Goal: Transaction & Acquisition: Subscribe to service/newsletter

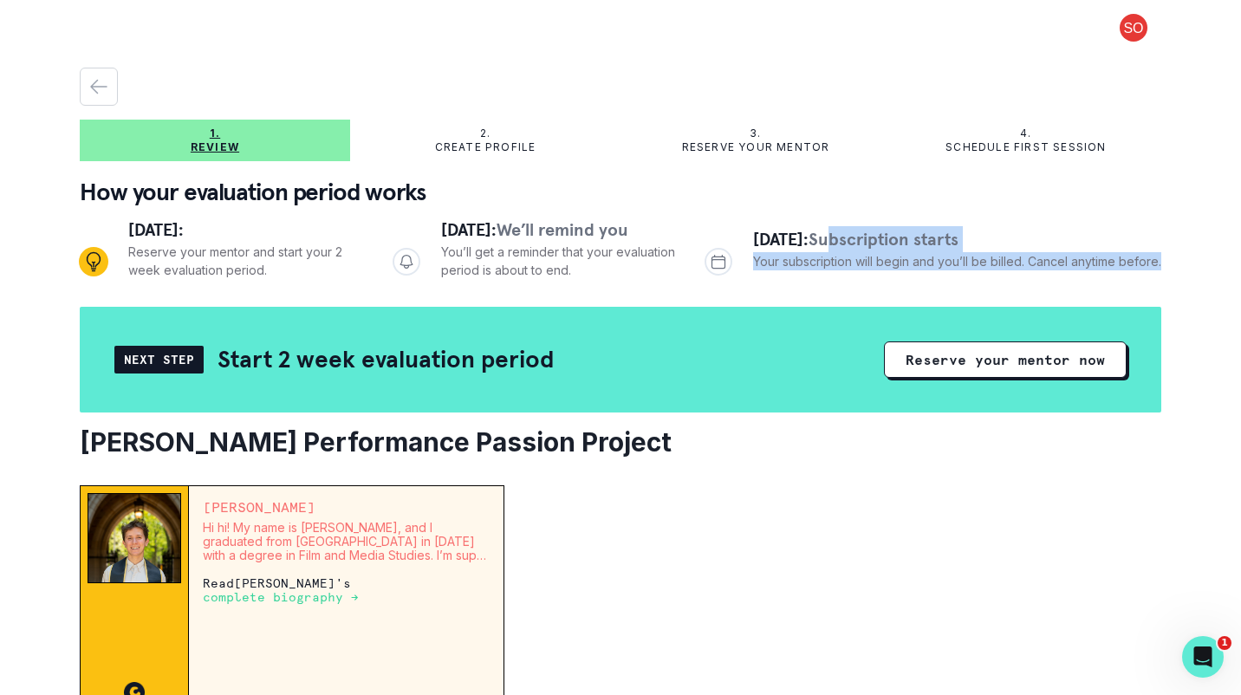
drag, startPoint x: 855, startPoint y: 245, endPoint x: 855, endPoint y: 275, distance: 29.5
click at [855, 275] on div "[DATE]: Subscription starts Your subscription will begin and you’ll be billed. …" at bounding box center [933, 262] width 457 height 72
click at [879, 261] on p "Your subscription will begin and you’ll be billed. Cancel anytime before." at bounding box center [957, 261] width 408 height 18
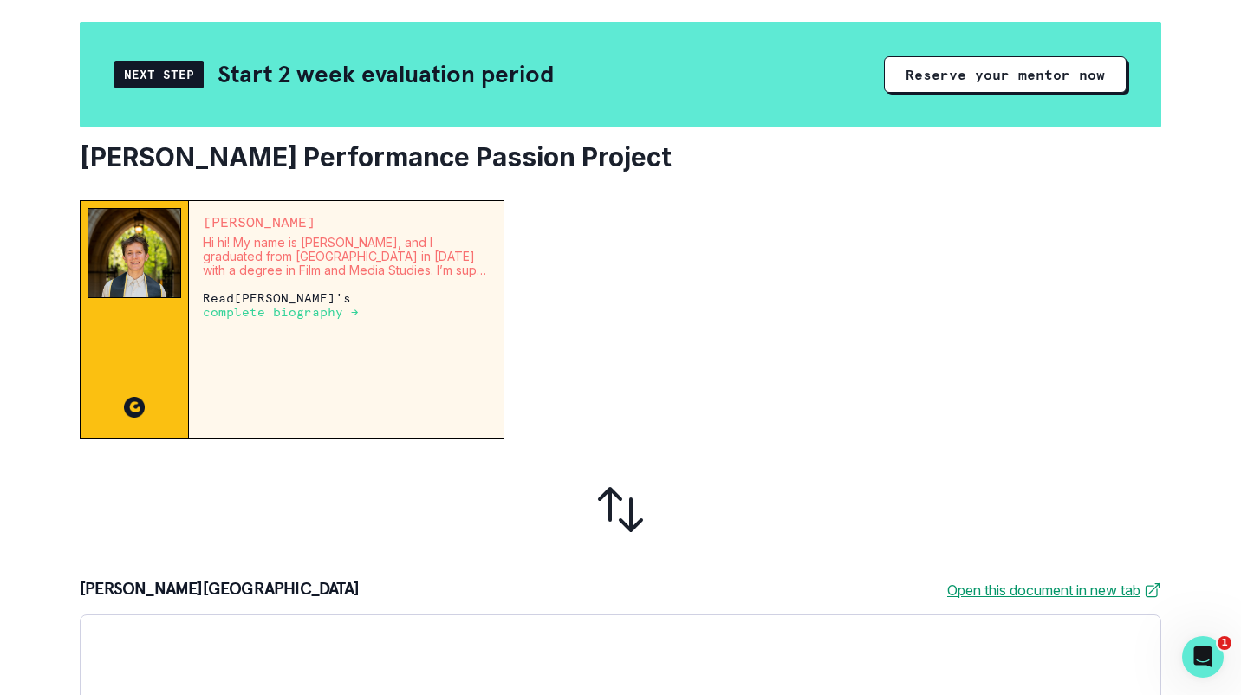
scroll to position [342, 0]
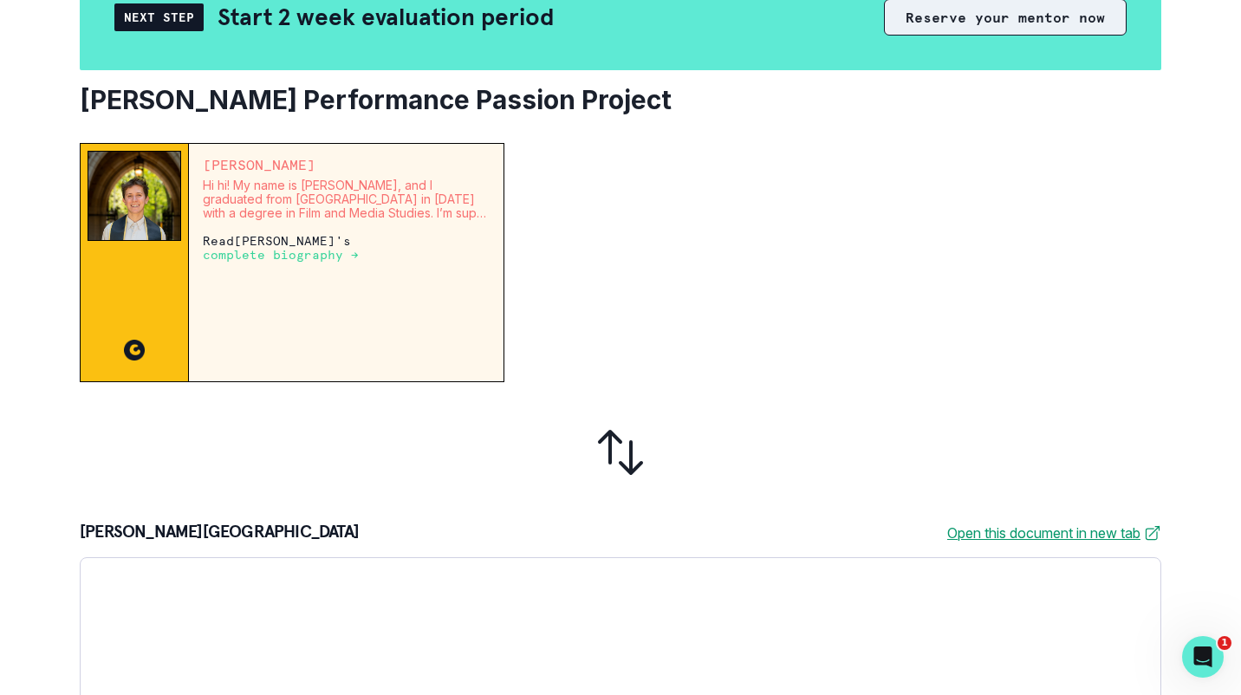
click at [914, 24] on button "Reserve your mentor now" at bounding box center [1005, 17] width 243 height 36
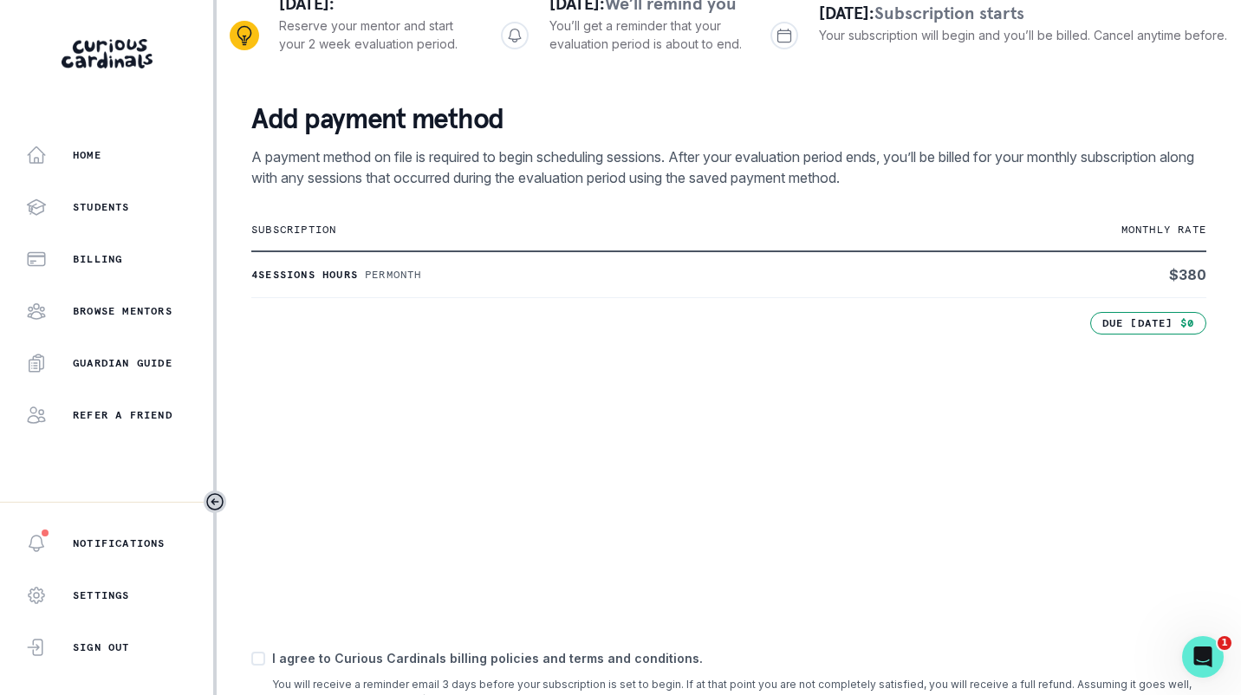
scroll to position [359, 0]
